Goal: Task Accomplishment & Management: Use online tool/utility

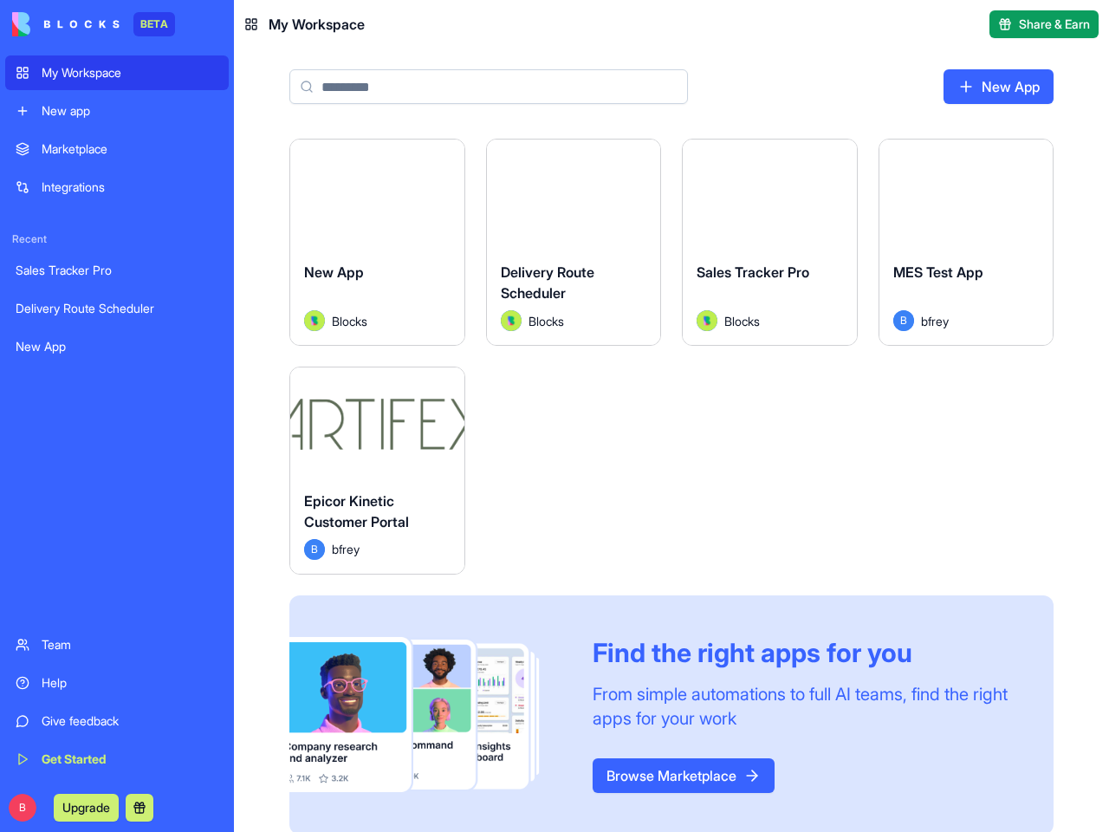
click at [555, 416] on div "Launch New App Blocks Launch Delivery Route Scheduler Blocks Launch Sales Track…" at bounding box center [671, 487] width 764 height 696
click at [142, 808] on button at bounding box center [140, 808] width 28 height 28
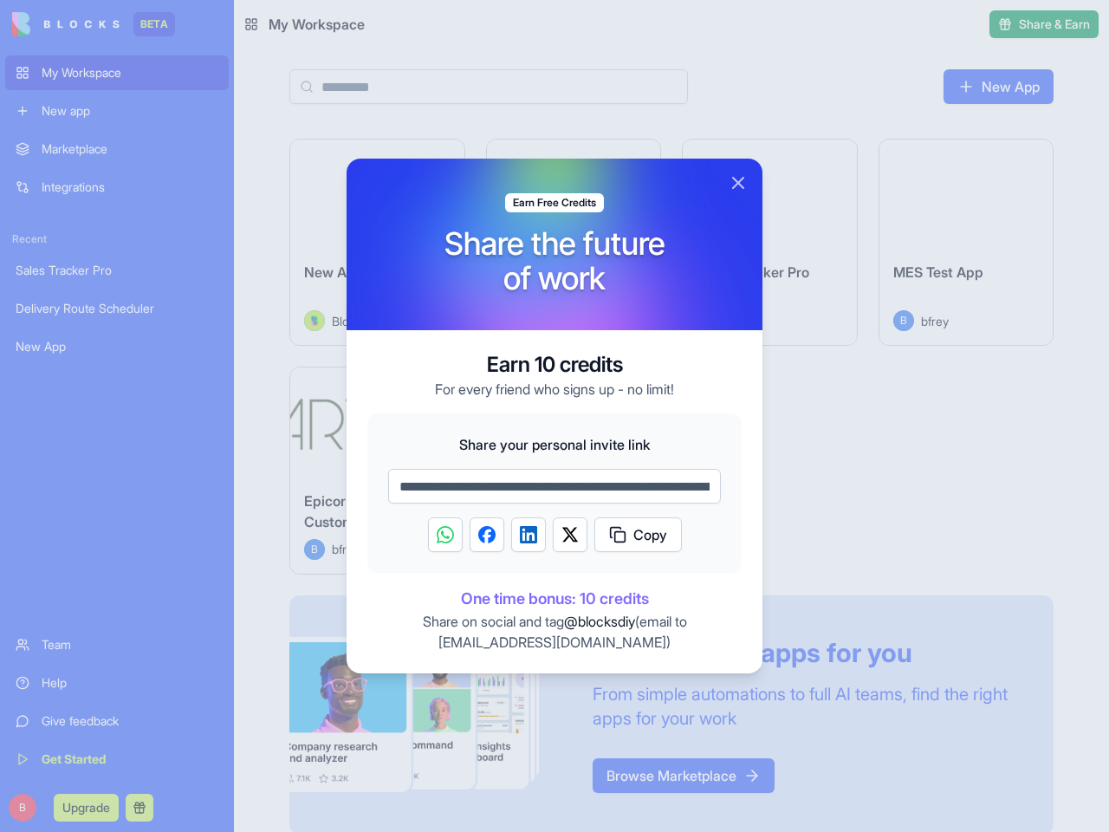
click at [444, 160] on div at bounding box center [555, 245] width 416 height 172
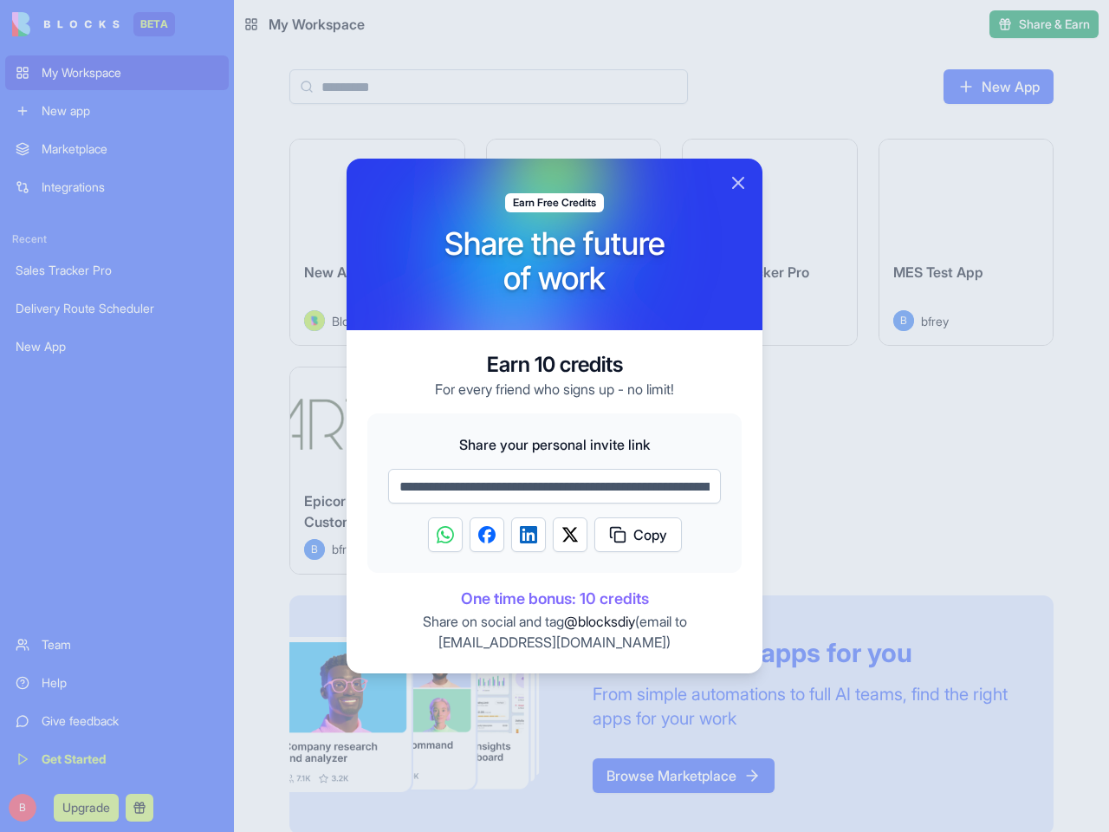
click at [640, 160] on div at bounding box center [555, 245] width 416 height 172
click at [836, 160] on div at bounding box center [554, 416] width 1109 height 832
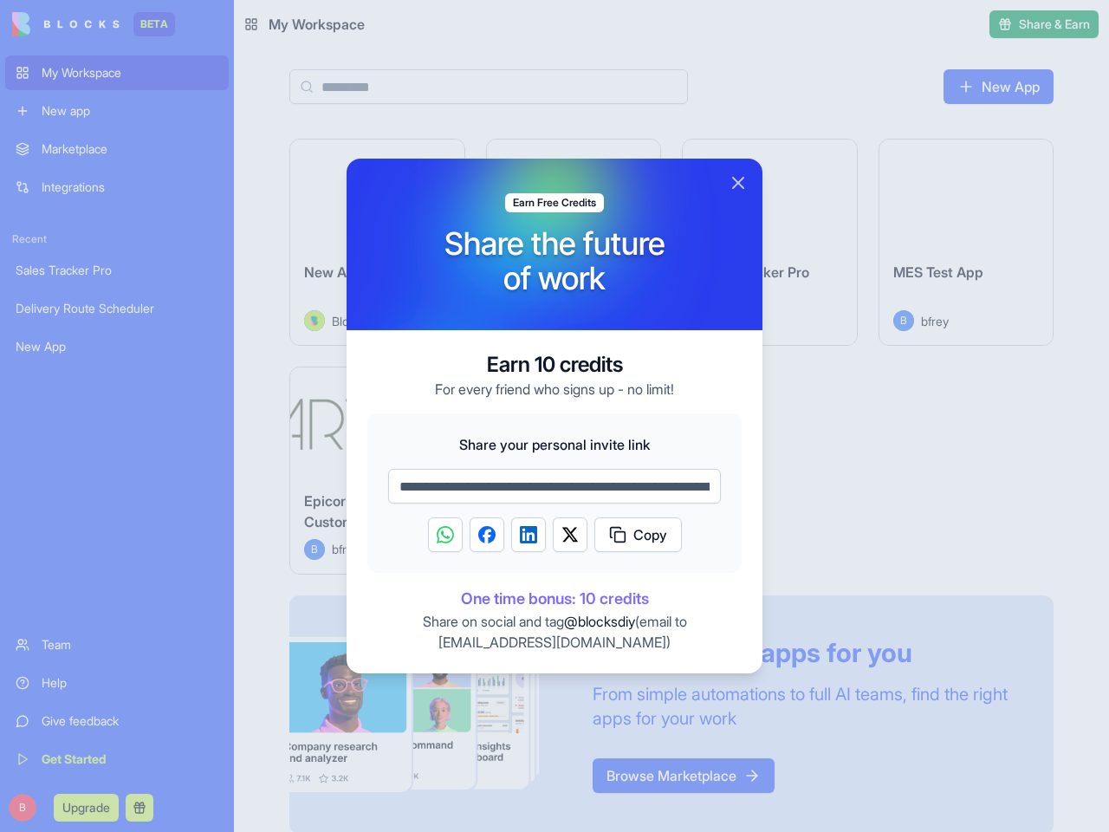
click at [1032, 160] on div at bounding box center [554, 416] width 1109 height 832
click at [444, 388] on p "For every friend who signs up - no limit!" at bounding box center [554, 389] width 239 height 21
